Goal: Task Accomplishment & Management: Manage account settings

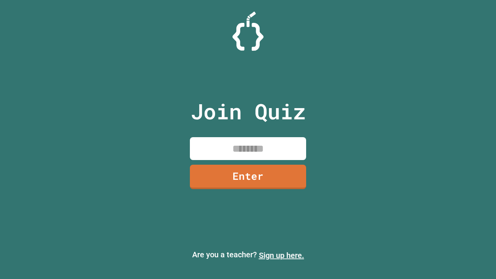
click at [282, 256] on link "Sign up here." at bounding box center [281, 255] width 45 height 9
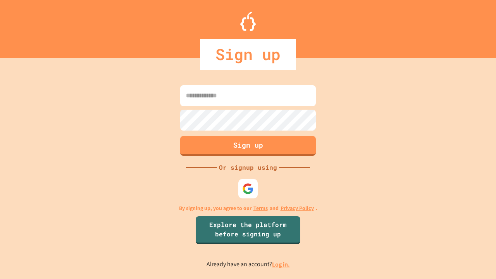
click at [282, 264] on link "Log in." at bounding box center [281, 265] width 18 height 8
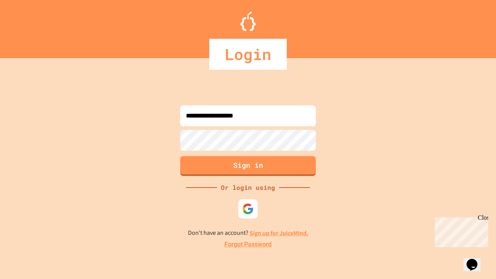
type input "**********"
